Goal: Browse casually: Explore the website without a specific task or goal

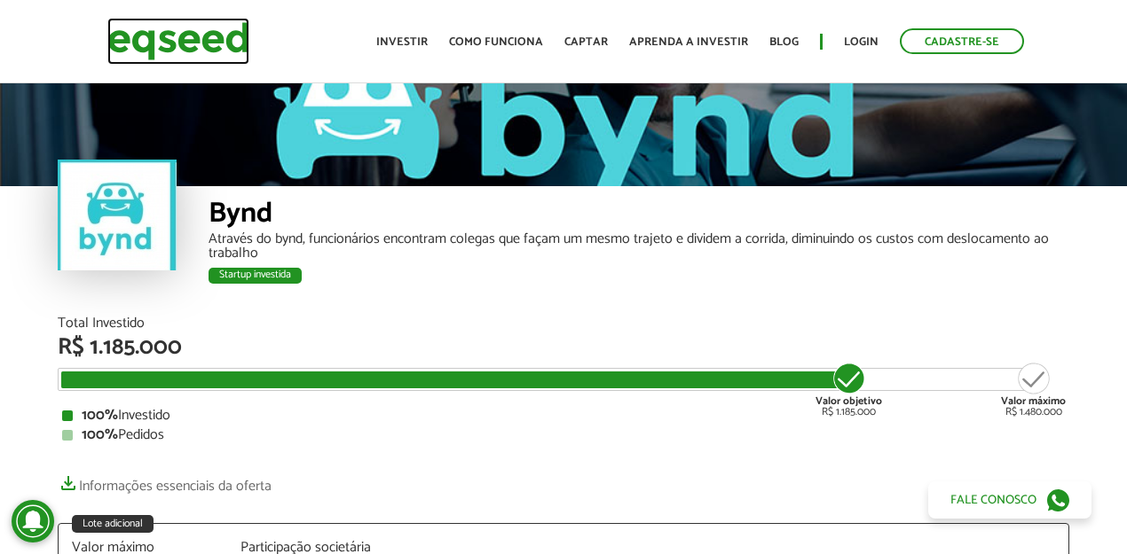
click at [197, 45] on img at bounding box center [178, 41] width 142 height 47
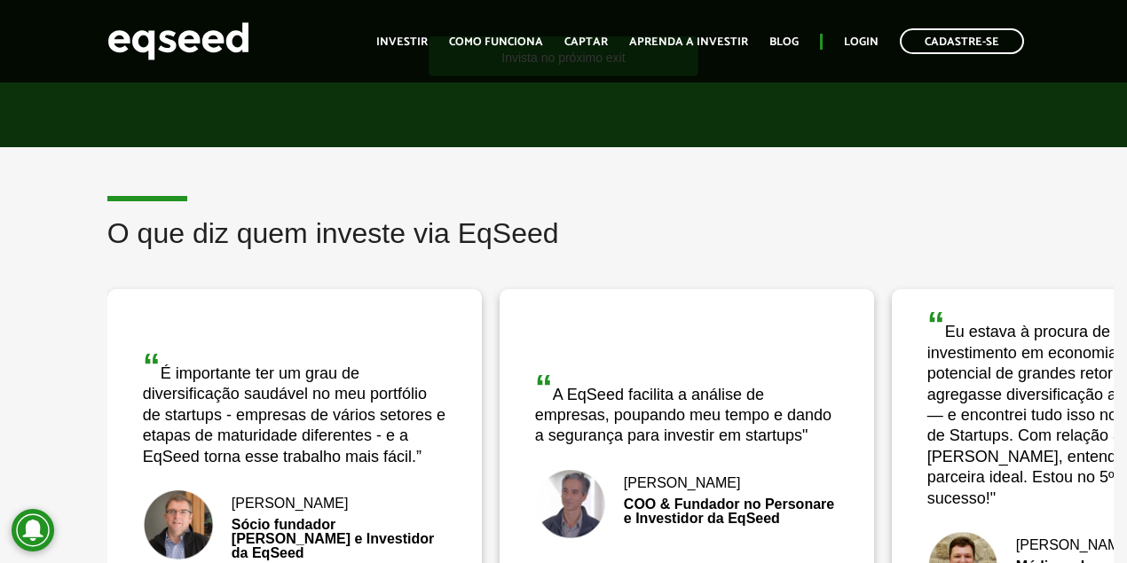
scroll to position [2187, 0]
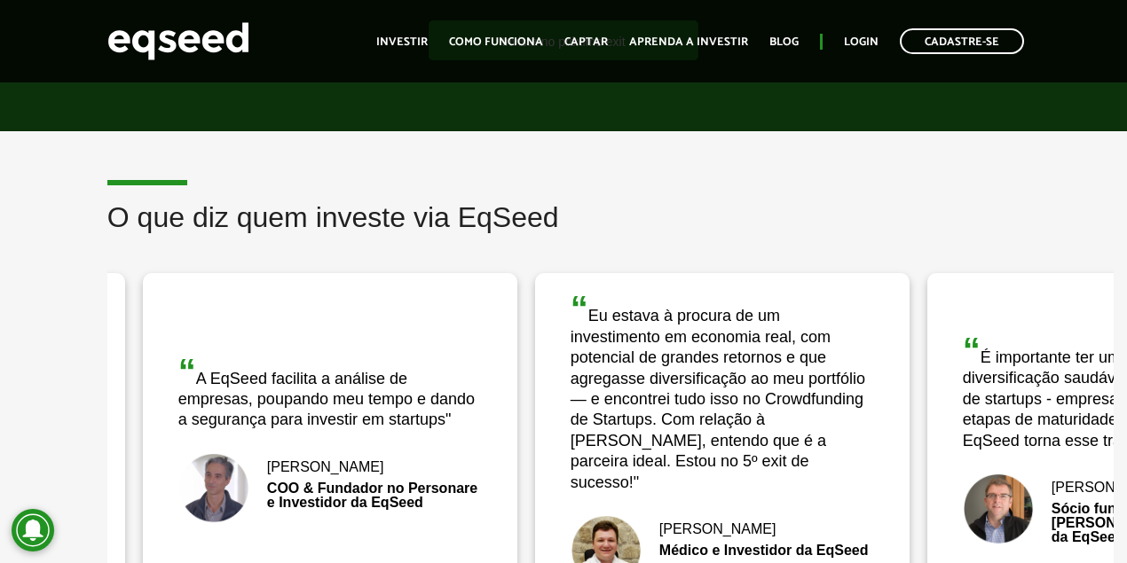
drag, startPoint x: 970, startPoint y: 404, endPoint x: 616, endPoint y: 404, distance: 353.9
click at [616, 404] on div "“ Eu estava à procura de um investimento em economia real, com potencial de gra…" at bounding box center [721, 392] width 303 height 202
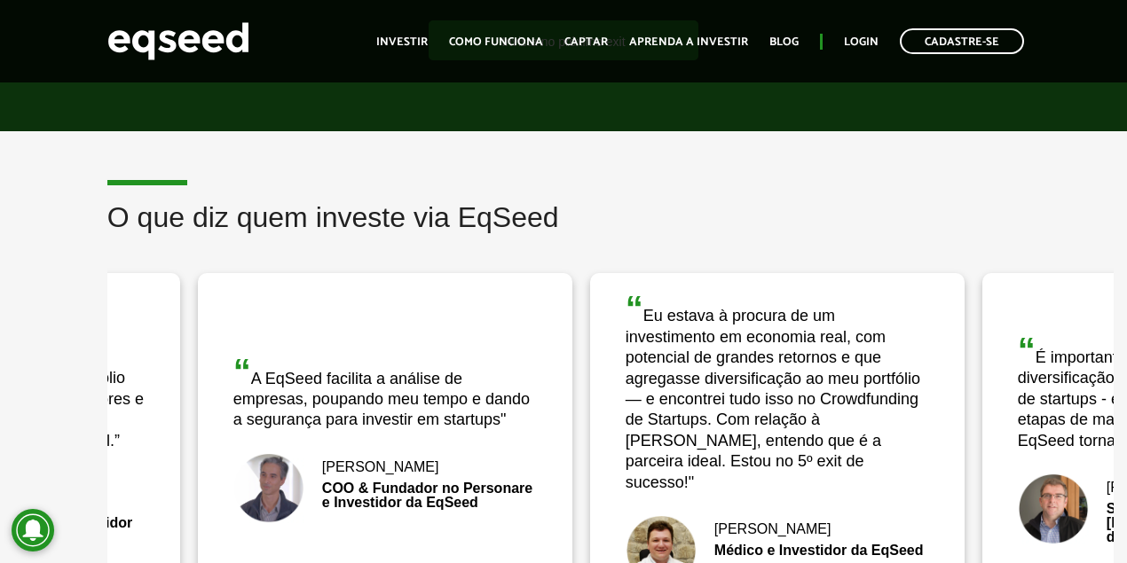
drag, startPoint x: 787, startPoint y: 404, endPoint x: 877, endPoint y: 407, distance: 90.5
click at [877, 407] on div "“ Eu estava à procura de um investimento em economia real, com potencial de gra…" at bounding box center [776, 392] width 303 height 202
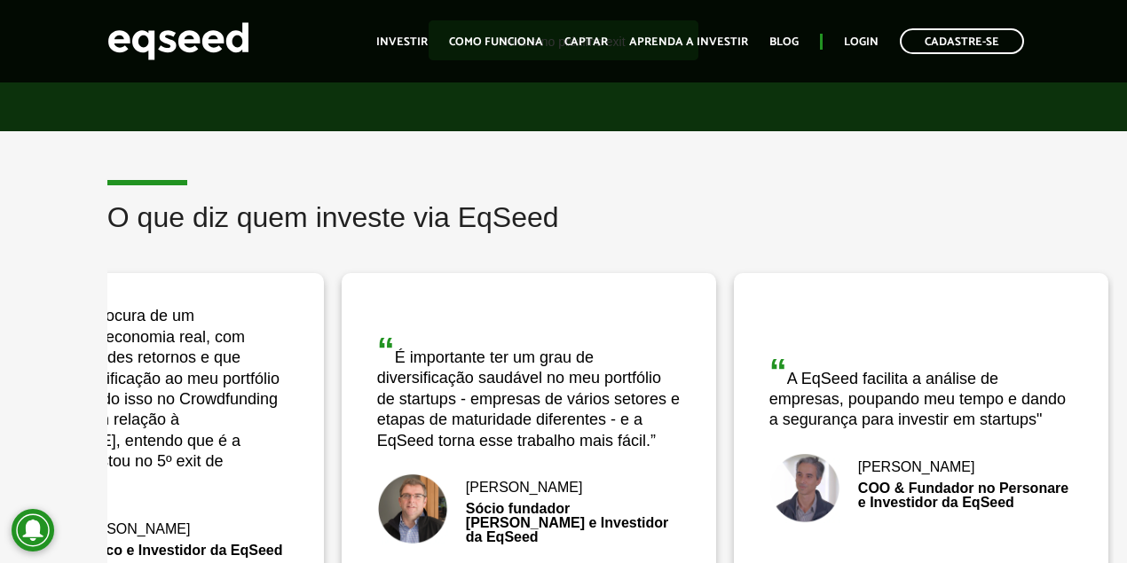
drag, startPoint x: 350, startPoint y: 360, endPoint x: 978, endPoint y: 383, distance: 627.6
click at [978, 383] on div "“ A EqSeed facilita a análise de empresas, poupando meu tempo e dando a seguran…" at bounding box center [920, 392] width 303 height 77
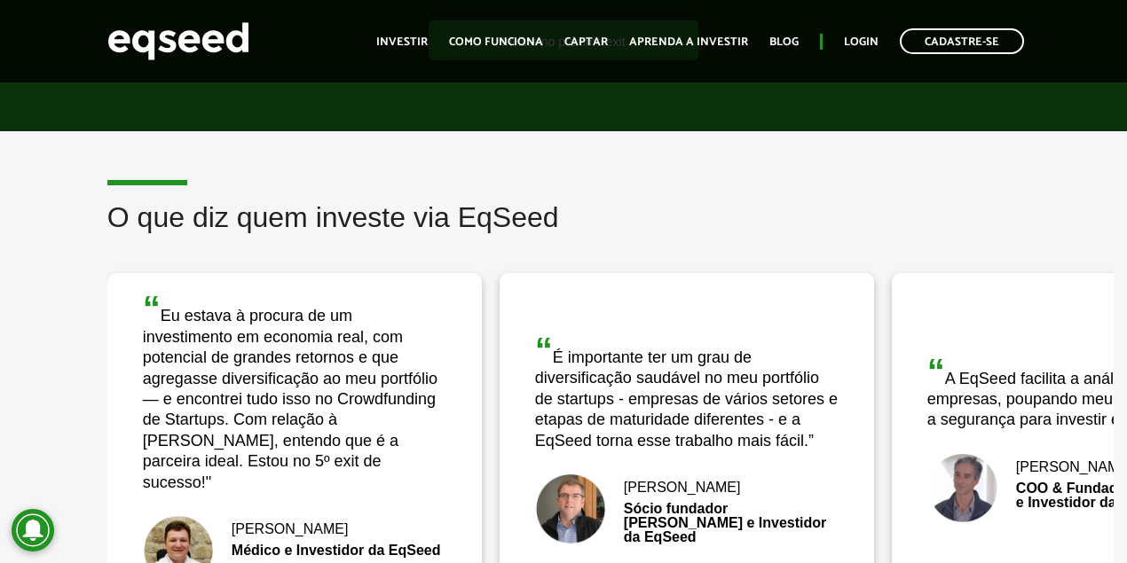
drag, startPoint x: 369, startPoint y: 361, endPoint x: 1135, endPoint y: 368, distance: 765.5
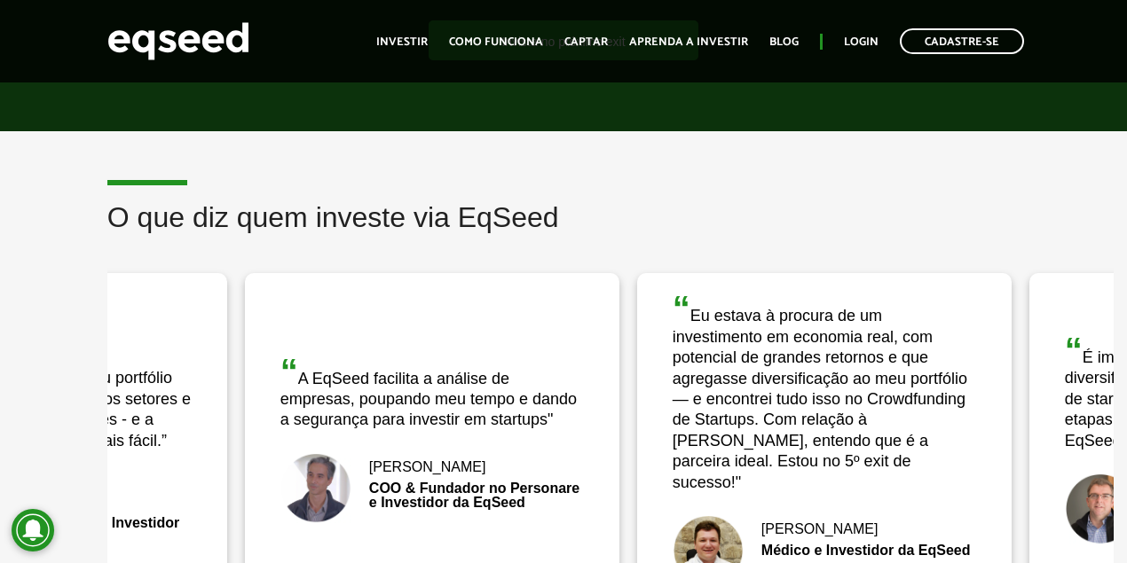
drag, startPoint x: 332, startPoint y: 397, endPoint x: 861, endPoint y: 385, distance: 529.7
click at [861, 385] on div "“ Eu estava à procura de um investimento em economia real, com potencial de gra…" at bounding box center [823, 392] width 303 height 202
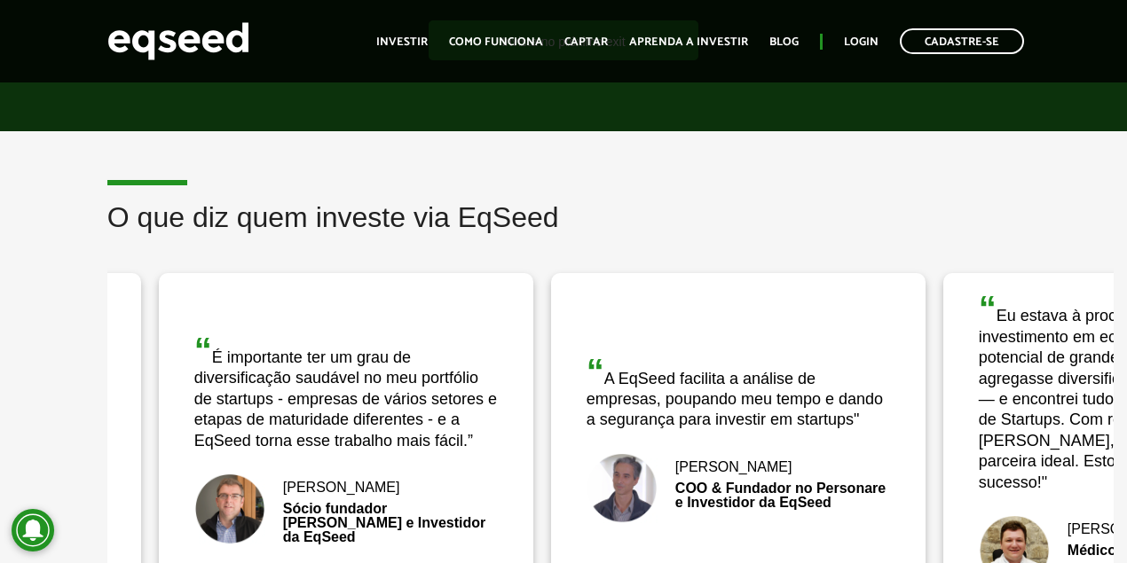
drag, startPoint x: 248, startPoint y: 358, endPoint x: 679, endPoint y: 346, distance: 431.3
click at [679, 354] on div "“ A EqSeed facilita a análise de empresas, poupando meu tempo e dando a seguran…" at bounding box center [737, 392] width 303 height 77
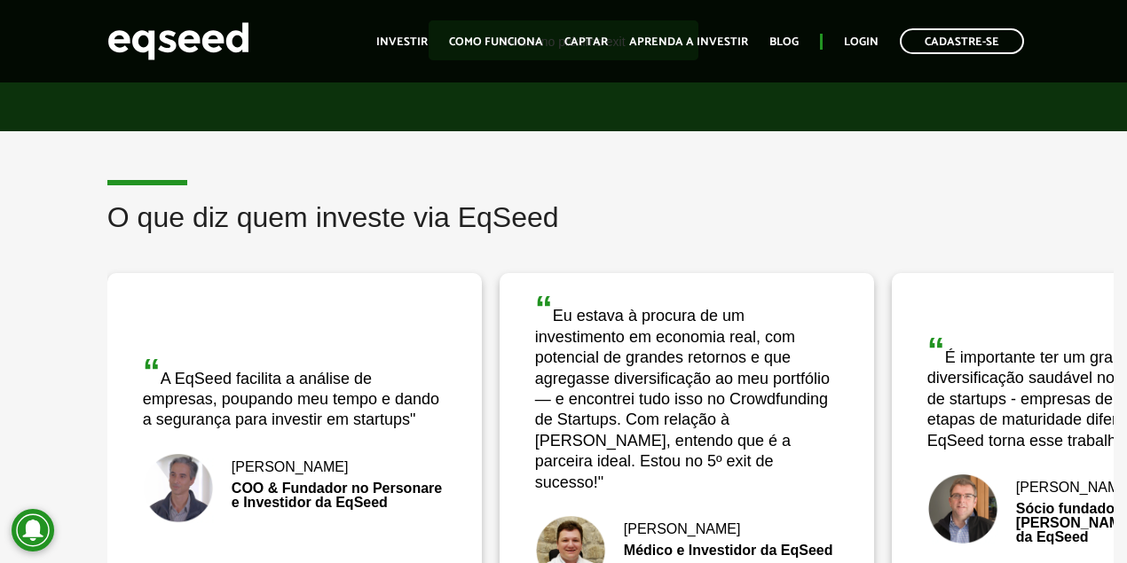
drag, startPoint x: 610, startPoint y: 399, endPoint x: -144, endPoint y: 393, distance: 754.0
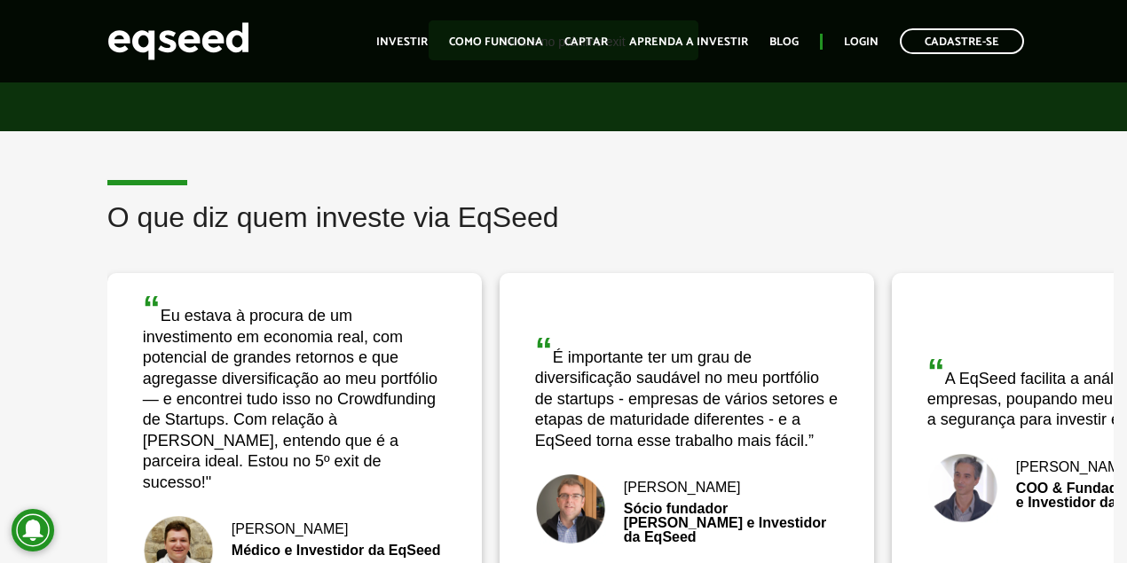
drag, startPoint x: 569, startPoint y: 392, endPoint x: 5, endPoint y: 381, distance: 564.3
click at [17, 381] on div "O que diz quem investe via EqSeed “ A EqSeed facilita a análise de empresas, po…" at bounding box center [563, 437] width 1127 height 470
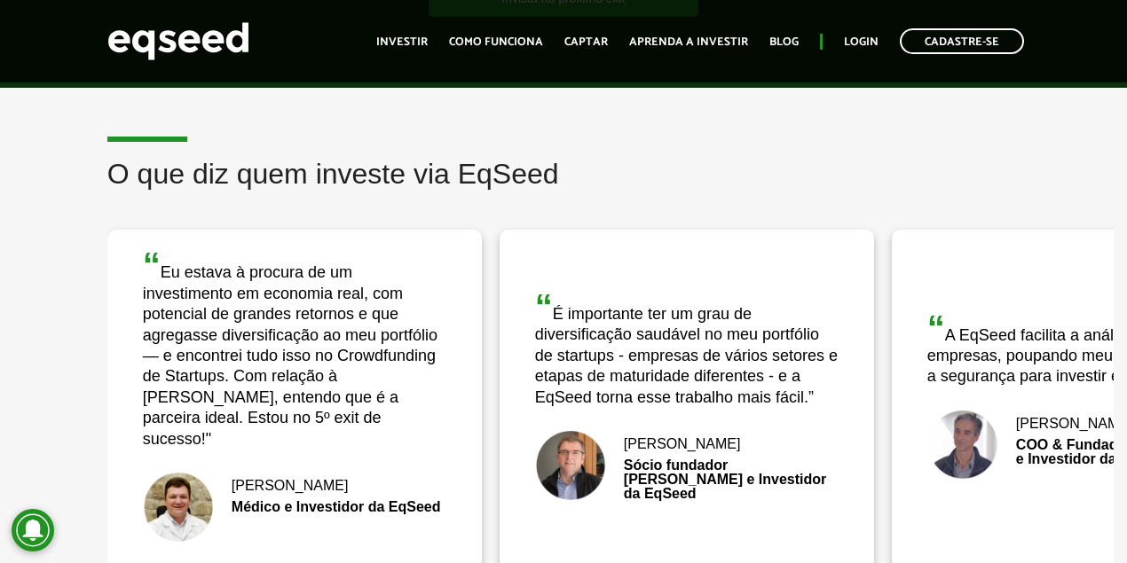
scroll to position [2365, 0]
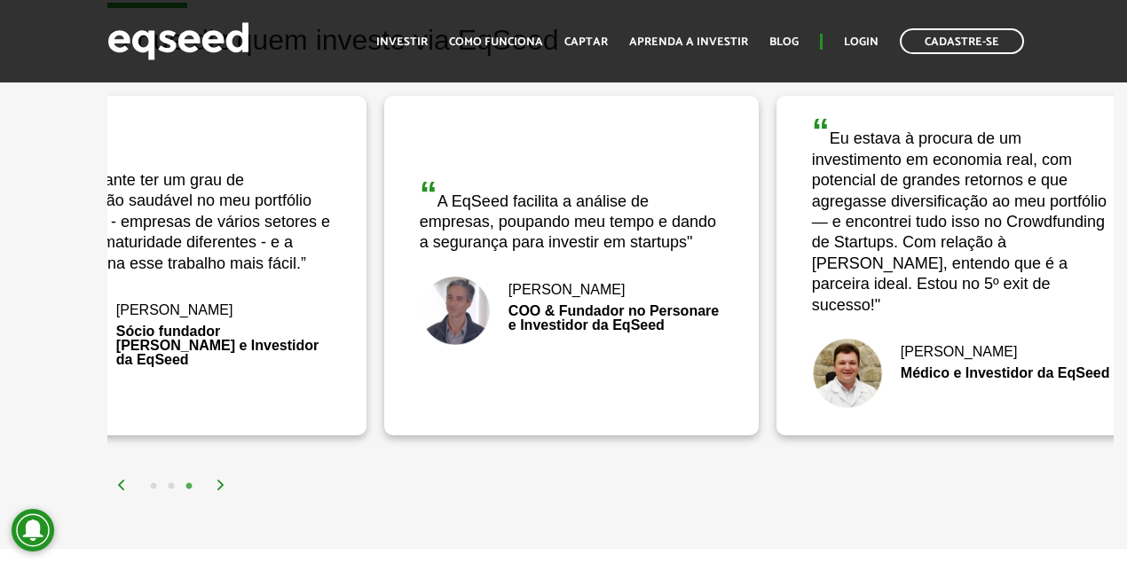
drag, startPoint x: 1003, startPoint y: 281, endPoint x: 495, endPoint y: 286, distance: 508.3
click at [496, 304] on div "COO & Fundador no Personare e Investidor da EqSeed" at bounding box center [571, 318] width 303 height 28
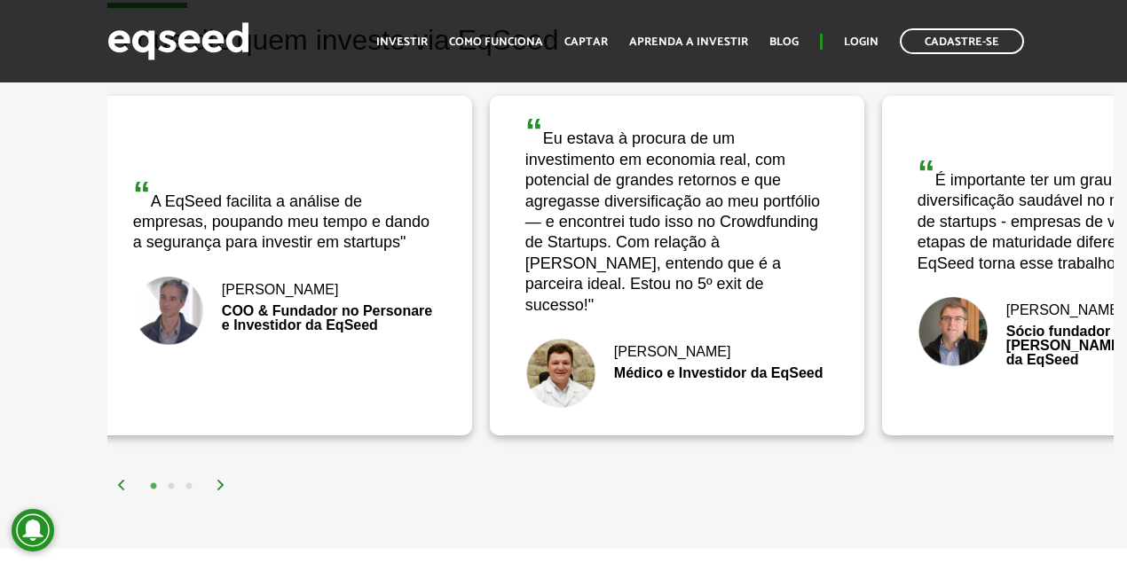
drag, startPoint x: 853, startPoint y: 283, endPoint x: 435, endPoint y: 286, distance: 418.7
click at [435, 286] on div "“ A EqSeed facilita a análise de empresas, poupando meu tempo e dando a seguran…" at bounding box center [285, 265] width 374 height 339
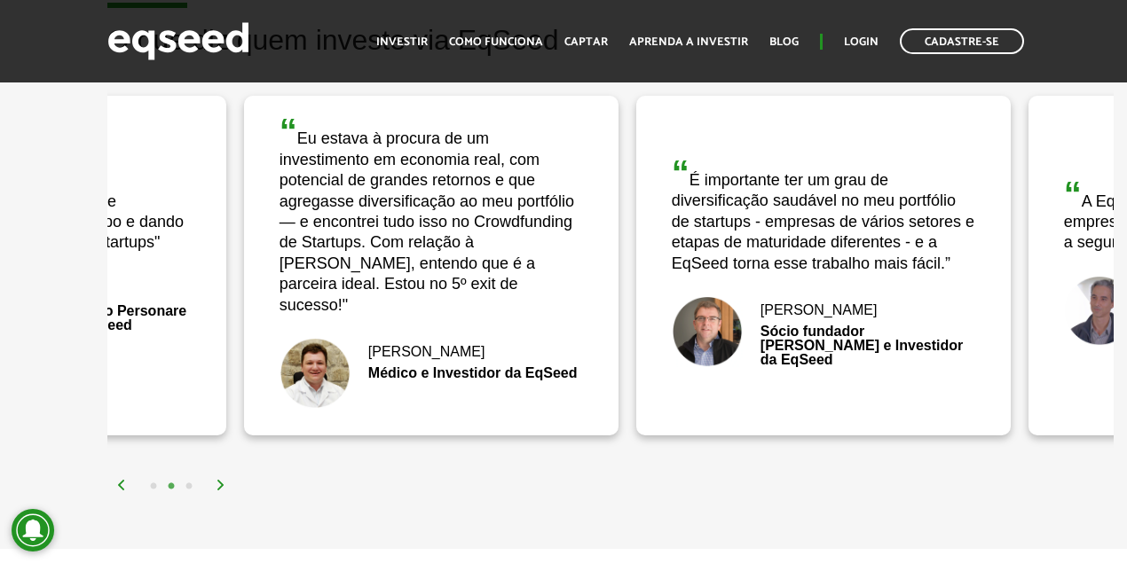
drag, startPoint x: 725, startPoint y: 266, endPoint x: 254, endPoint y: 273, distance: 471.1
click at [279, 273] on div "“ Eu estava à procura de um investimento em economia real, com potencial de gra…" at bounding box center [430, 215] width 303 height 202
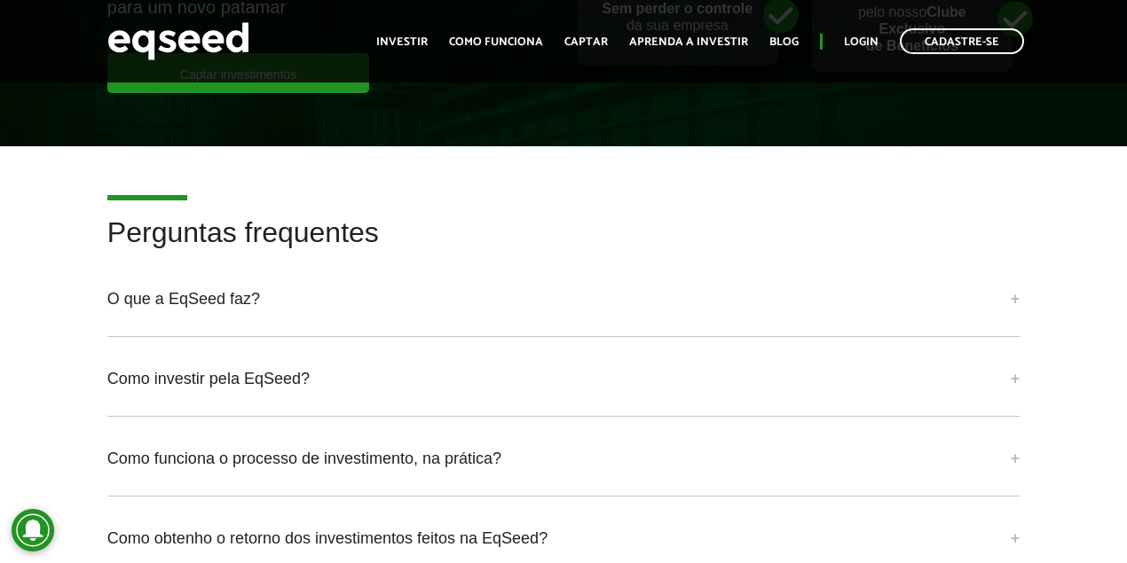
scroll to position [3772, 0]
